Goal: Navigation & Orientation: Find specific page/section

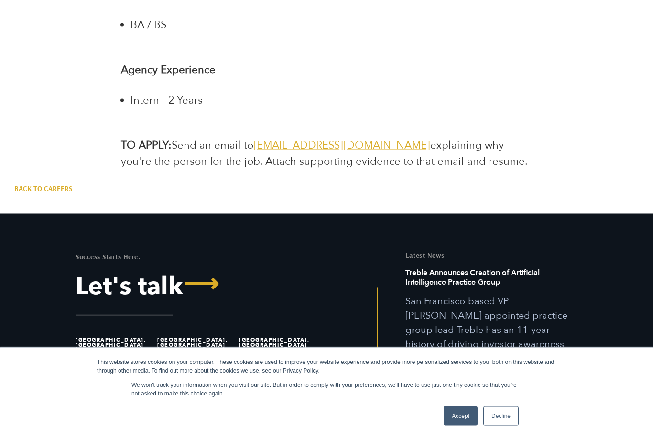
scroll to position [1983, 0]
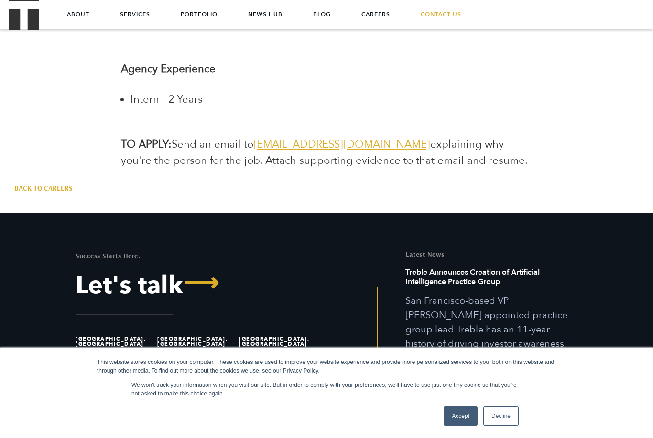
click at [85, 16] on link "About" at bounding box center [78, 14] width 22 height 29
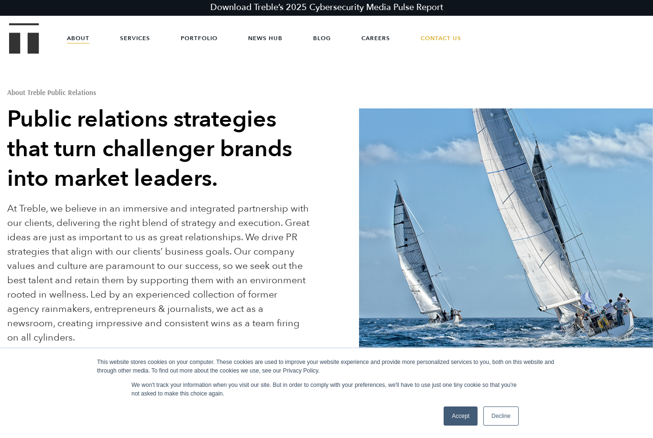
click at [142, 43] on link "Services" at bounding box center [135, 38] width 30 height 29
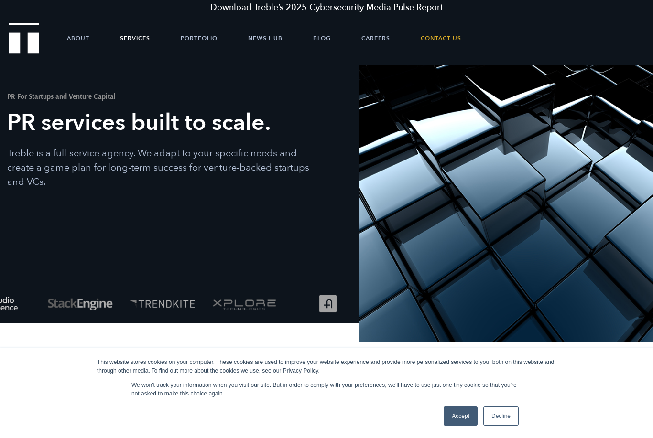
click at [212, 48] on link "Portfolio" at bounding box center [199, 38] width 37 height 29
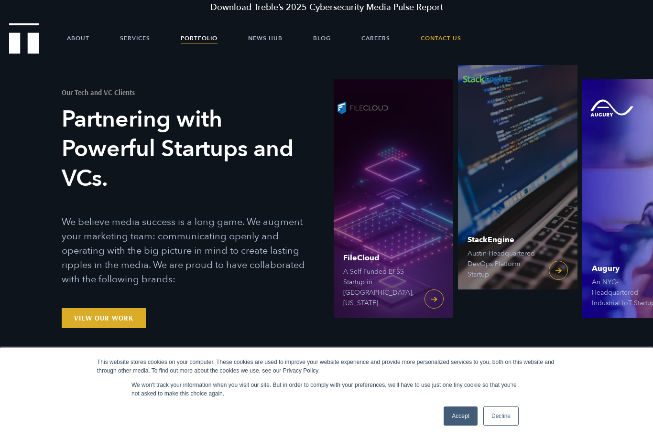
click at [265, 47] on link "News Hub" at bounding box center [265, 38] width 34 height 29
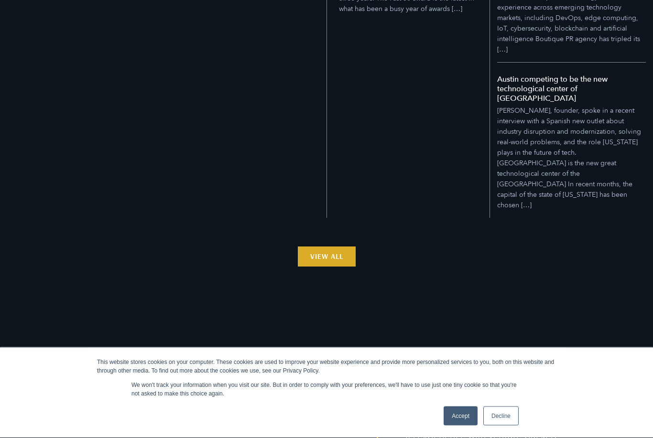
scroll to position [969, 0]
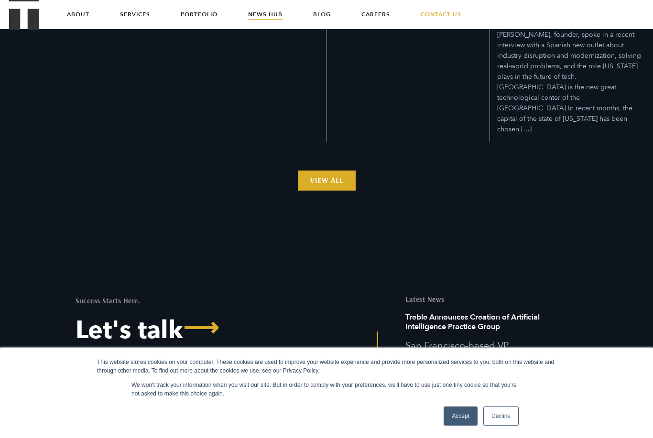
click at [97, 372] on li "[GEOGRAPHIC_DATA], [GEOGRAPHIC_DATA]" at bounding box center [114, 387] width 77 height 30
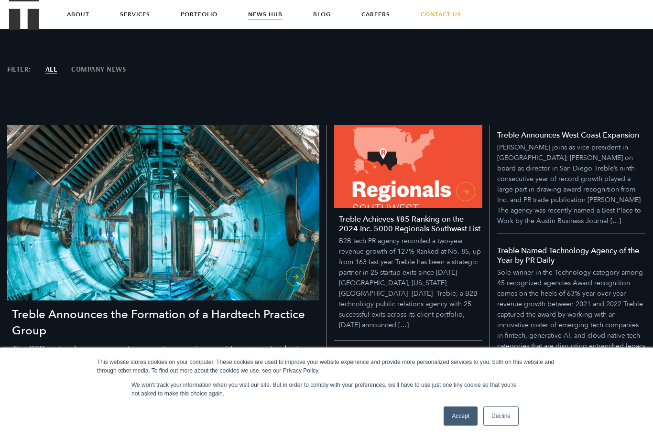
scroll to position [99, 0]
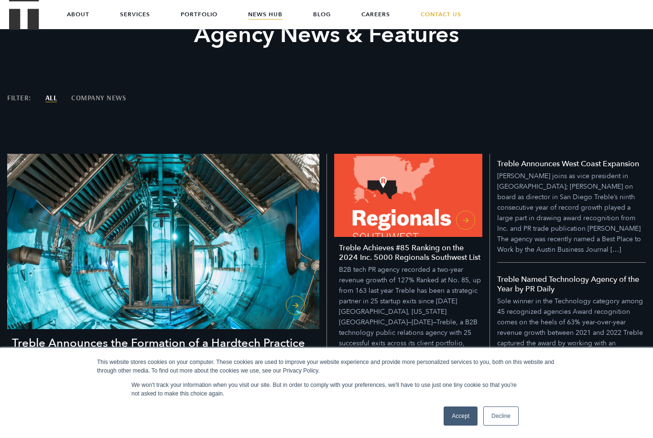
click at [384, 10] on link "Careers" at bounding box center [375, 14] width 29 height 29
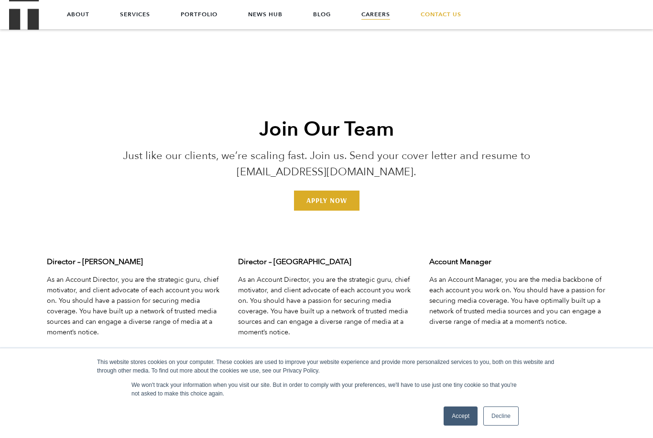
scroll to position [2788, 0]
click at [454, 1] on link "Contact Us" at bounding box center [441, 14] width 41 height 29
